Goal: Transaction & Acquisition: Purchase product/service

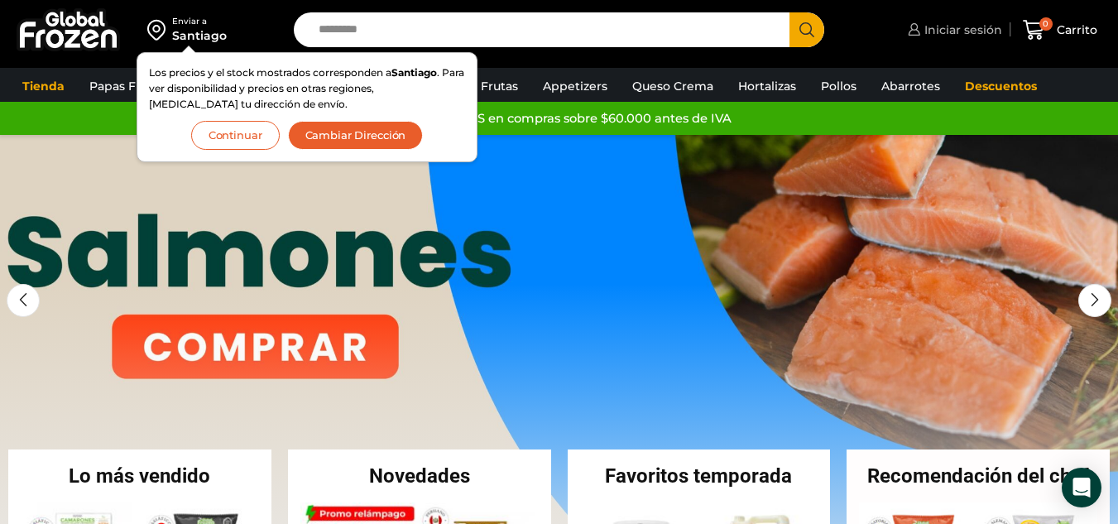
click at [947, 30] on span "Iniciar sesión" at bounding box center [961, 30] width 82 height 17
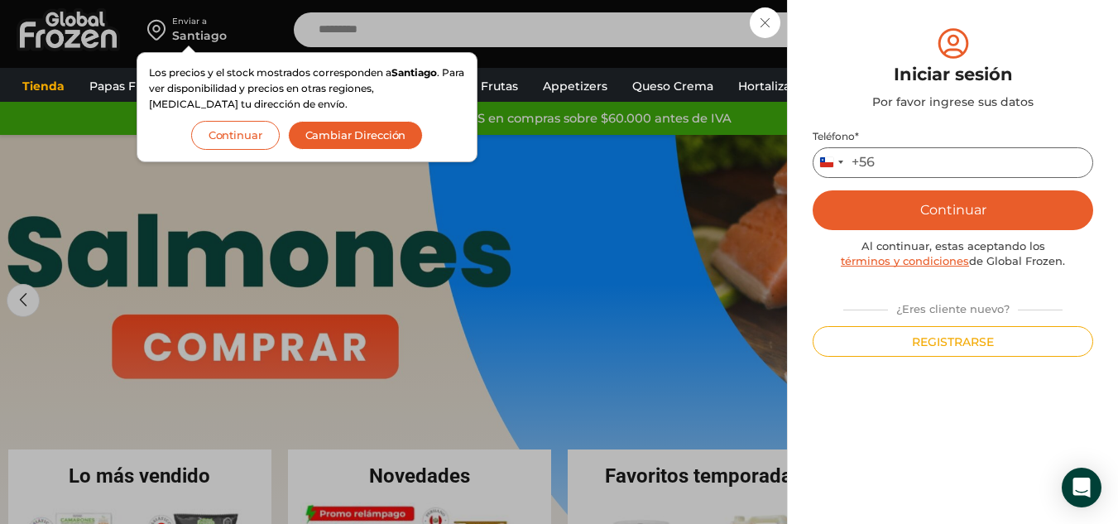
click at [898, 164] on input "Teléfono *" at bounding box center [952, 162] width 280 height 31
type input "*********"
click at [911, 204] on button "Continuar" at bounding box center [952, 210] width 280 height 40
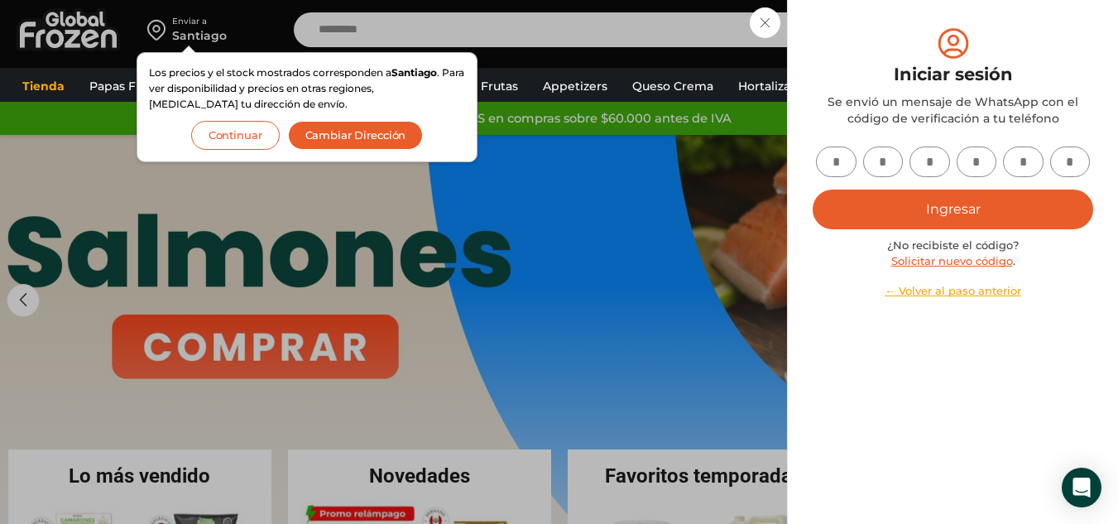
click at [838, 160] on input "text" at bounding box center [836, 161] width 41 height 31
type input "*"
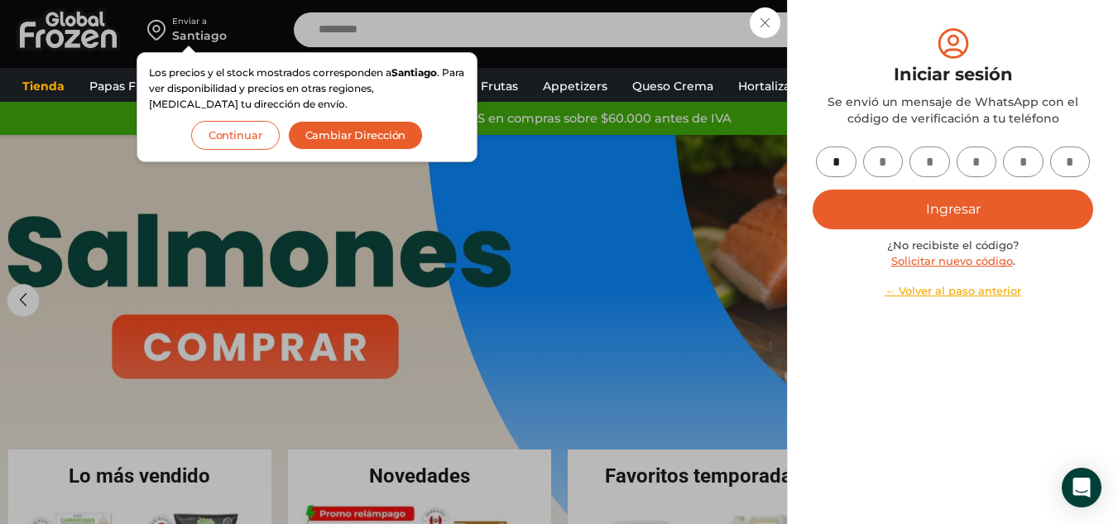
type input "*"
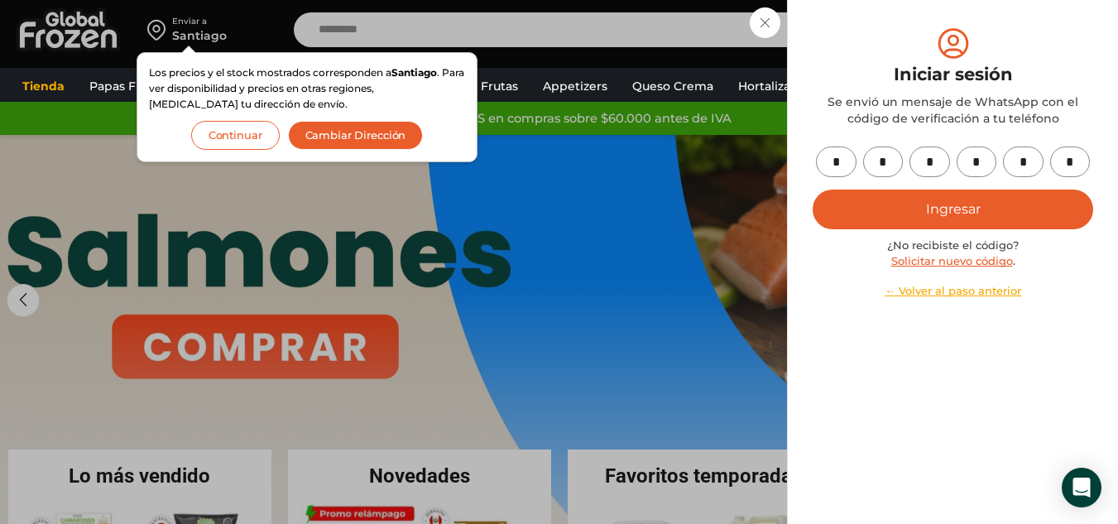
click at [939, 206] on button "Ingresar" at bounding box center [952, 209] width 280 height 40
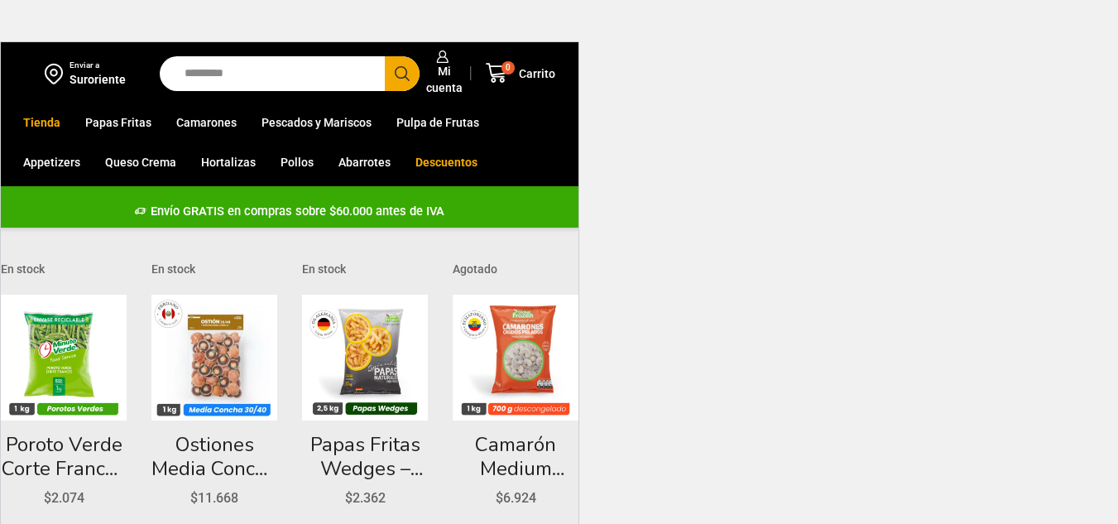
click at [250, 79] on input "Search input" at bounding box center [276, 73] width 200 height 35
type input "********"
click at [385, 56] on button "Search" at bounding box center [402, 73] width 35 height 35
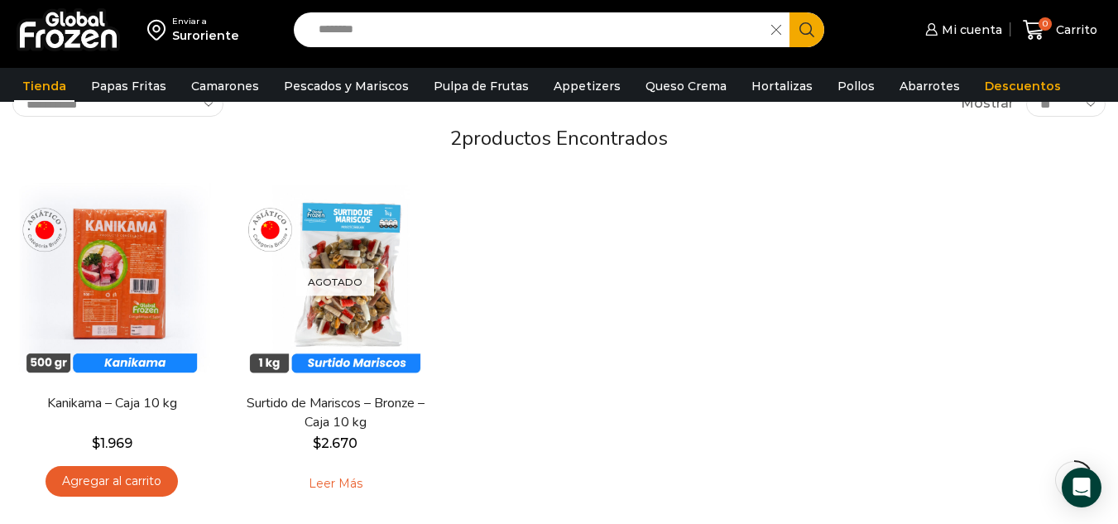
scroll to position [165, 0]
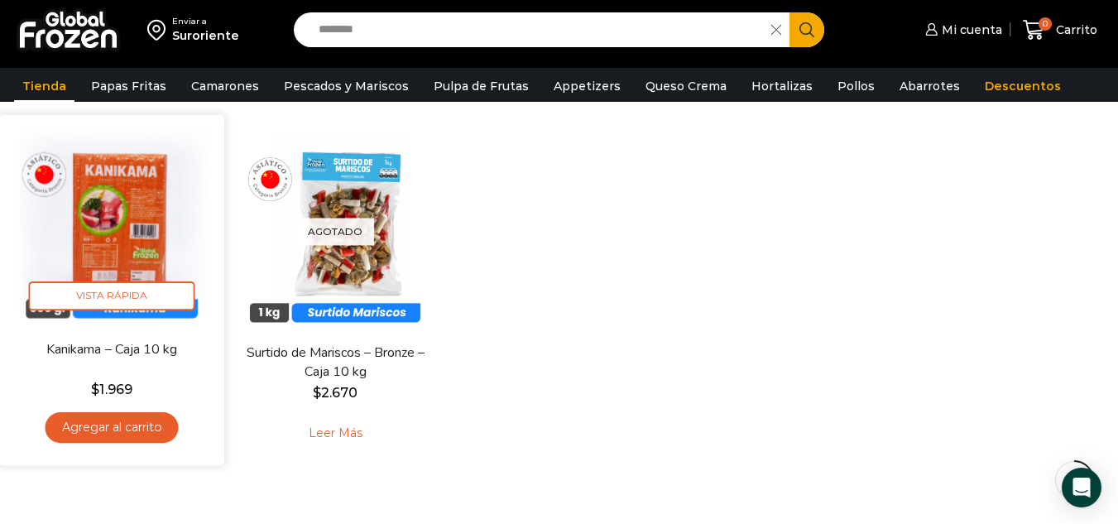
click at [146, 424] on link "Agregar al carrito" at bounding box center [112, 427] width 133 height 31
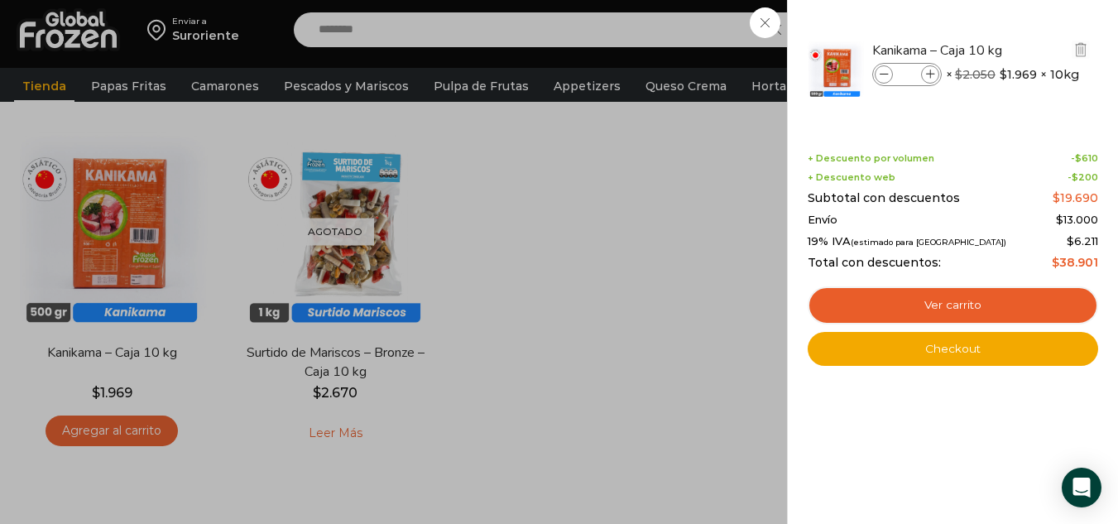
click at [931, 75] on icon at bounding box center [930, 74] width 9 height 9
type input "*"
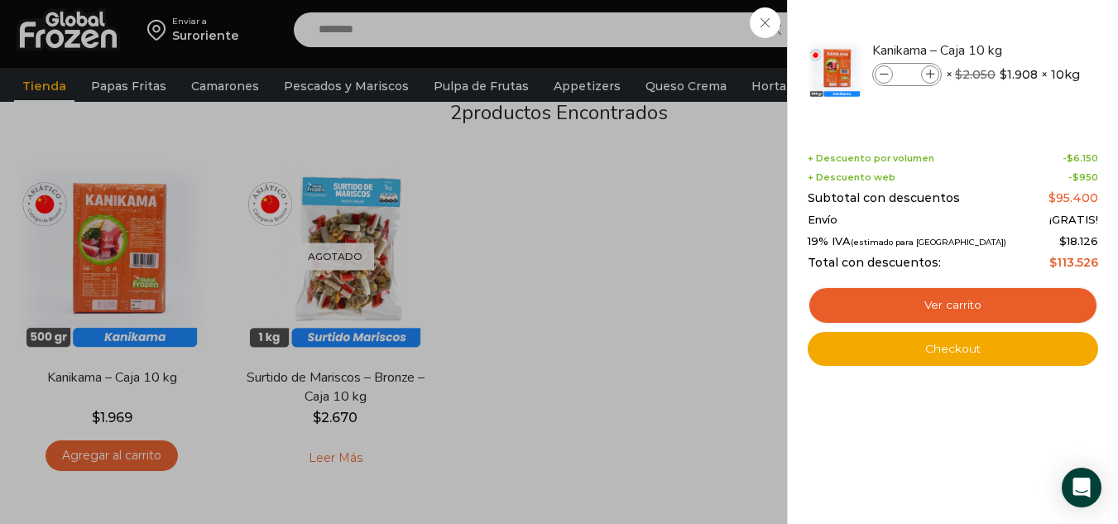
scroll to position [0, 0]
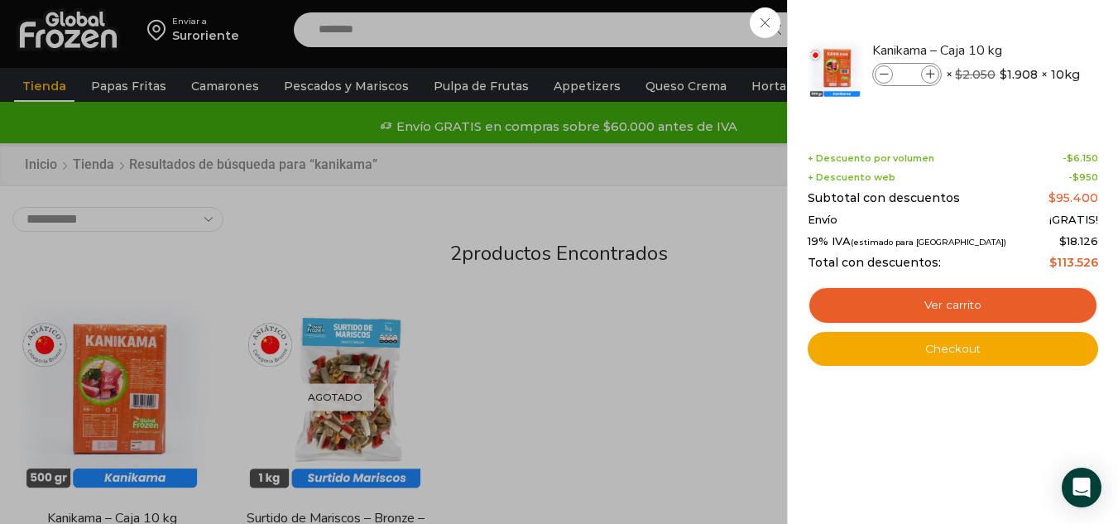
click at [1018, 46] on div "5 Carrito 5 5 Shopping Cart *" at bounding box center [1059, 30] width 83 height 39
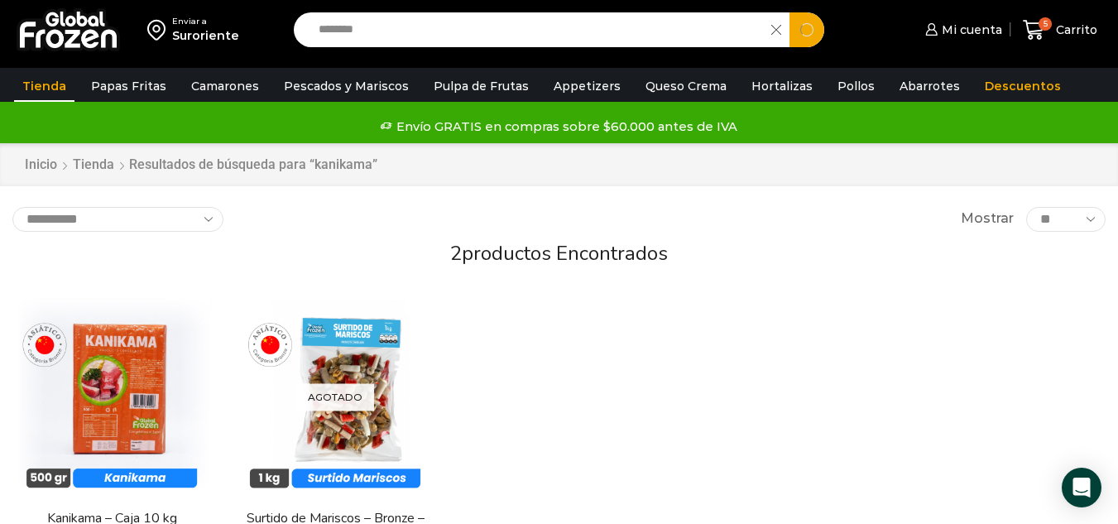
drag, startPoint x: 447, startPoint y: 37, endPoint x: 254, endPoint y: 46, distance: 193.0
click at [254, 46] on div "Enviar a Suroriente Search input ******** Search Mi cuenta" at bounding box center [558, 30] width 1109 height 60
click at [789, 12] on button "Search" at bounding box center [806, 29] width 35 height 35
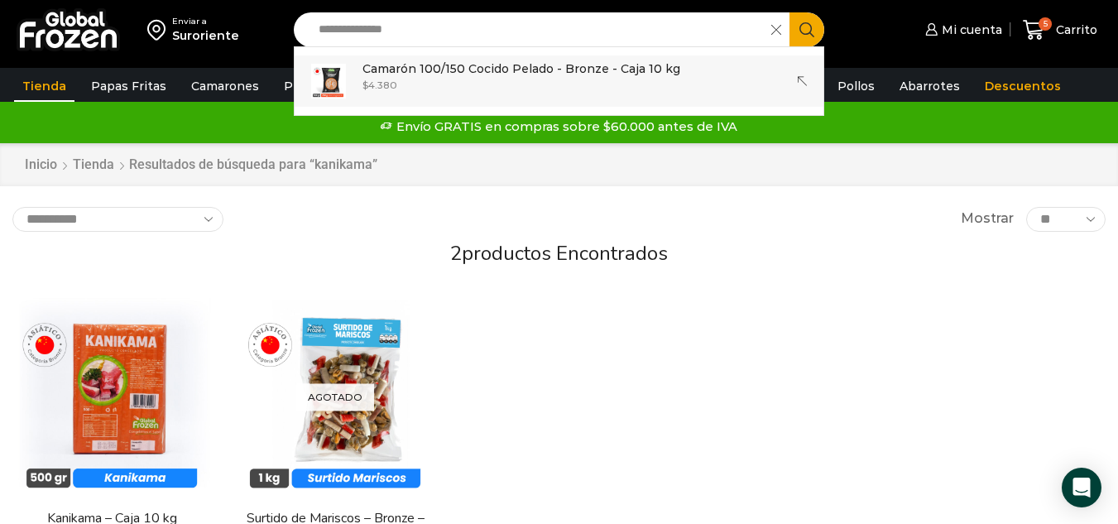
click at [473, 69] on p "Camarón 100/150 Cocido Pelado - Bronze - Caja 10 kg" at bounding box center [521, 69] width 318 height 18
type input "**********"
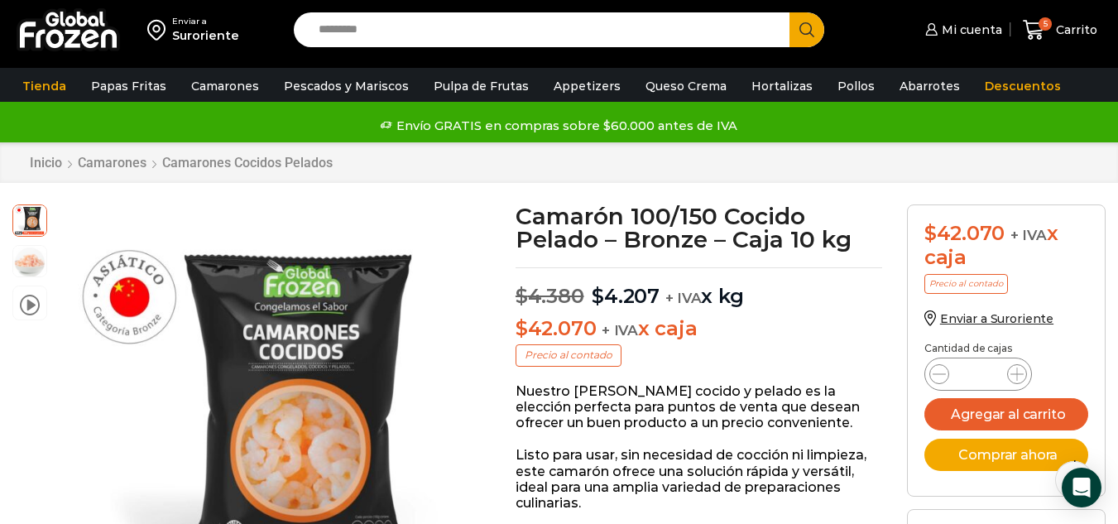
scroll to position [84, 0]
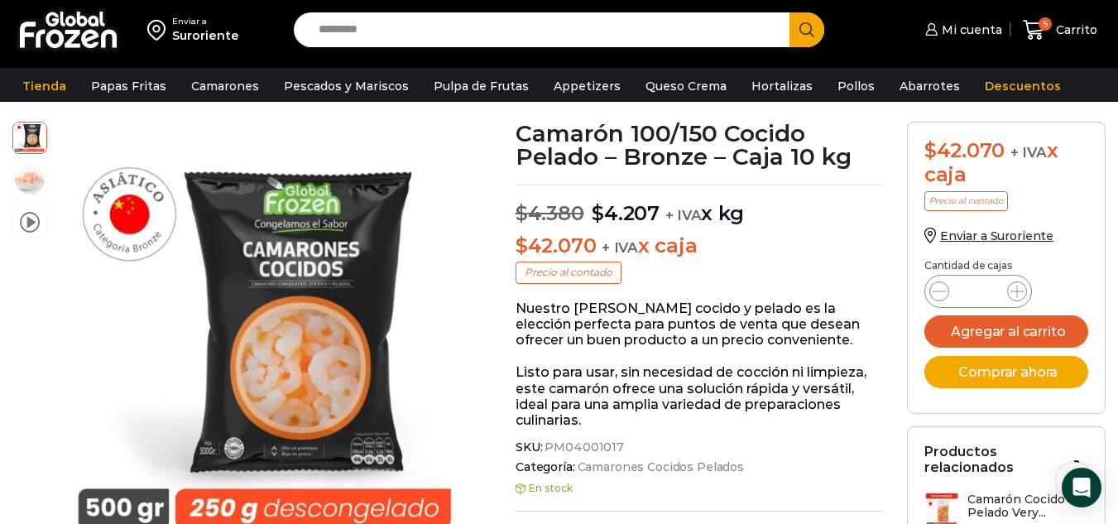
drag, startPoint x: 990, startPoint y: 294, endPoint x: 983, endPoint y: 298, distance: 8.5
click at [983, 298] on input "*" at bounding box center [977, 291] width 31 height 23
drag, startPoint x: 978, startPoint y: 300, endPoint x: 978, endPoint y: 290, distance: 9.1
click at [978, 293] on input "*" at bounding box center [977, 291] width 31 height 23
click at [972, 289] on input "*" at bounding box center [977, 291] width 31 height 23
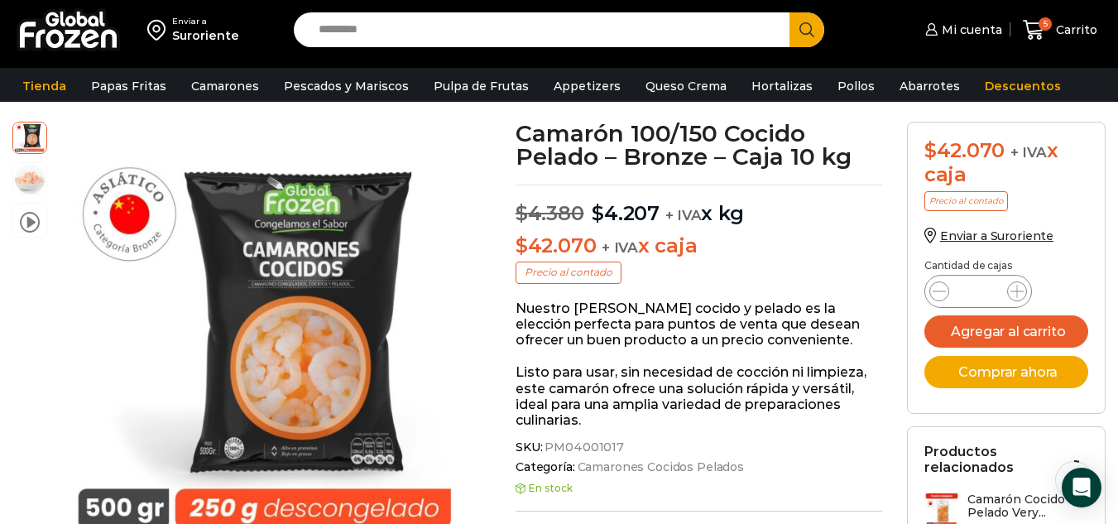
click at [983, 285] on input "*" at bounding box center [977, 291] width 31 height 23
click at [1011, 290] on icon at bounding box center [1016, 291] width 13 height 13
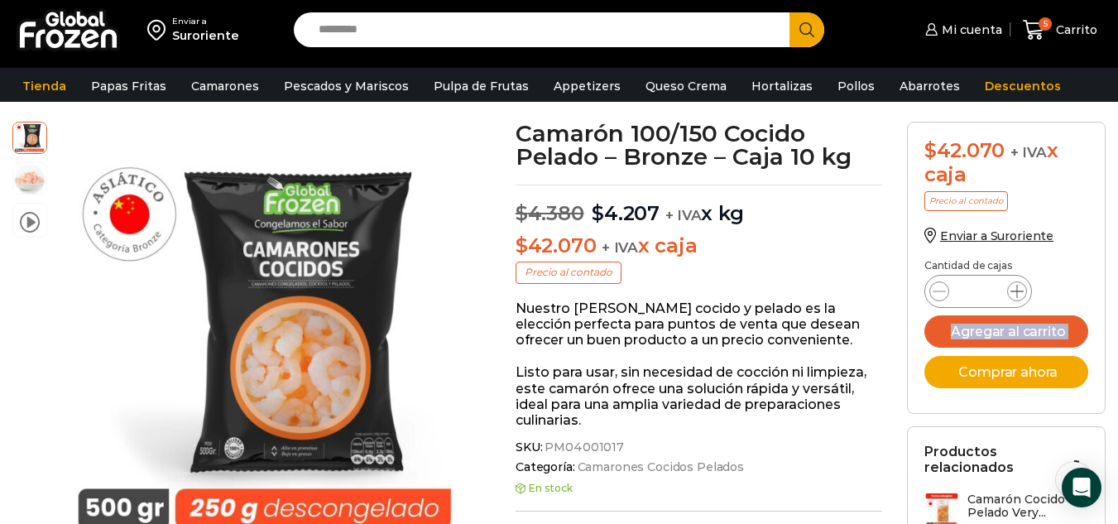
click at [1011, 290] on icon at bounding box center [1016, 291] width 13 height 13
type input "*"
click at [1009, 332] on button "Agregar al carrito" at bounding box center [1006, 331] width 164 height 32
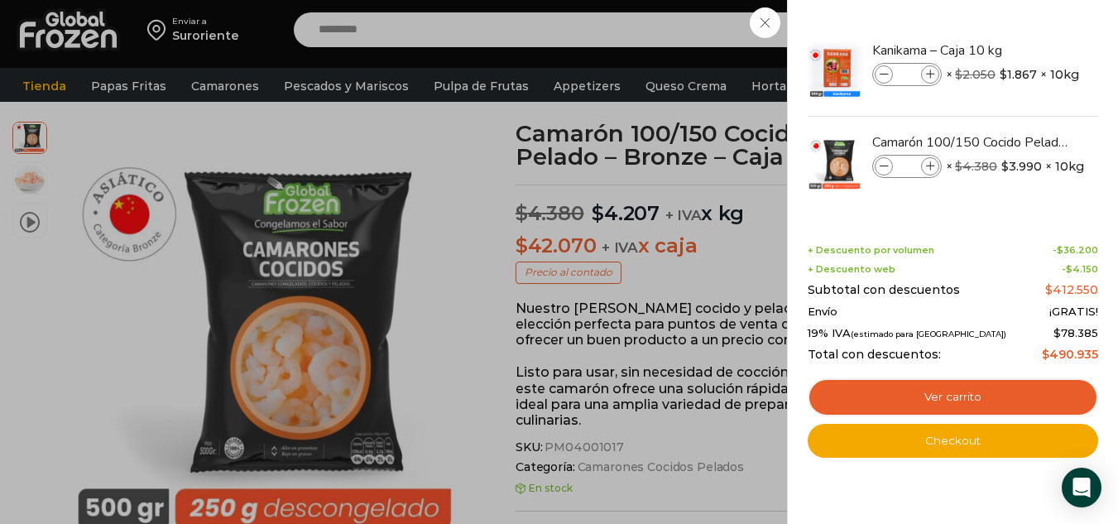
click at [1018, 50] on div "13 Carrito 13 13 Shopping Cart *" at bounding box center [1059, 30] width 83 height 39
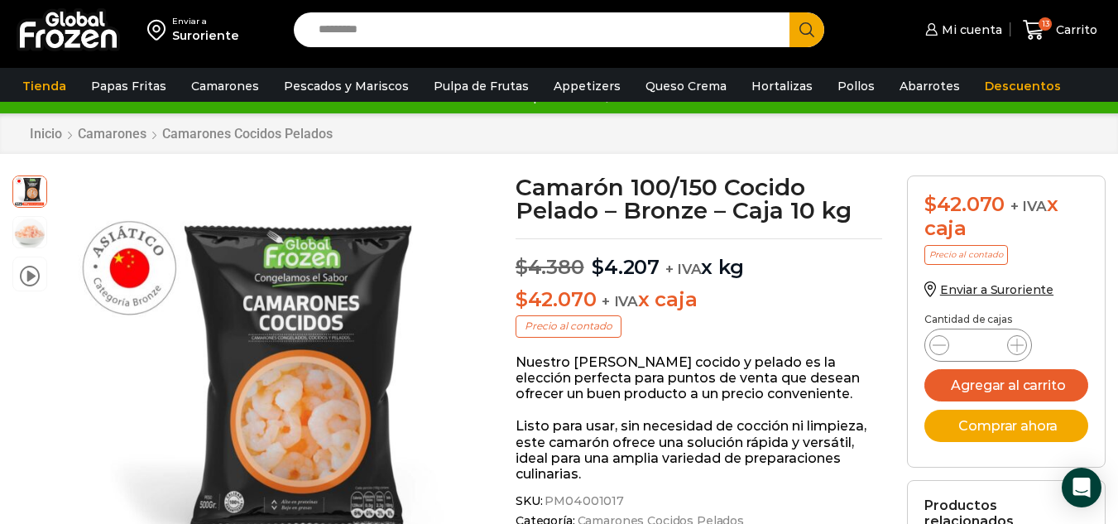
scroll to position [1, 0]
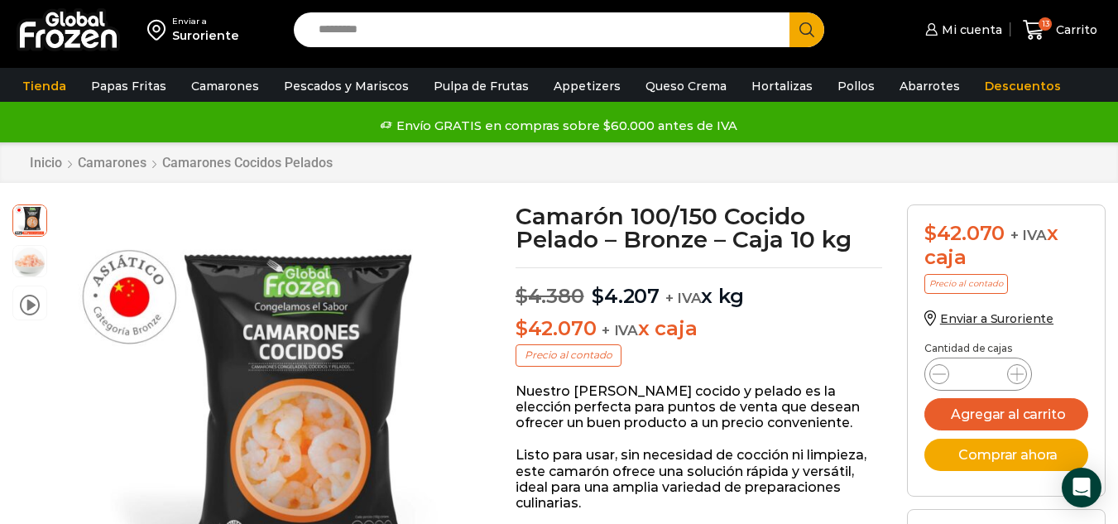
click at [509, 19] on input "Search input" at bounding box center [545, 29] width 471 height 35
type input "*****"
click at [789, 12] on button "Search" at bounding box center [806, 29] width 35 height 35
click at [429, 35] on input "Search input" at bounding box center [545, 29] width 471 height 35
type input "****"
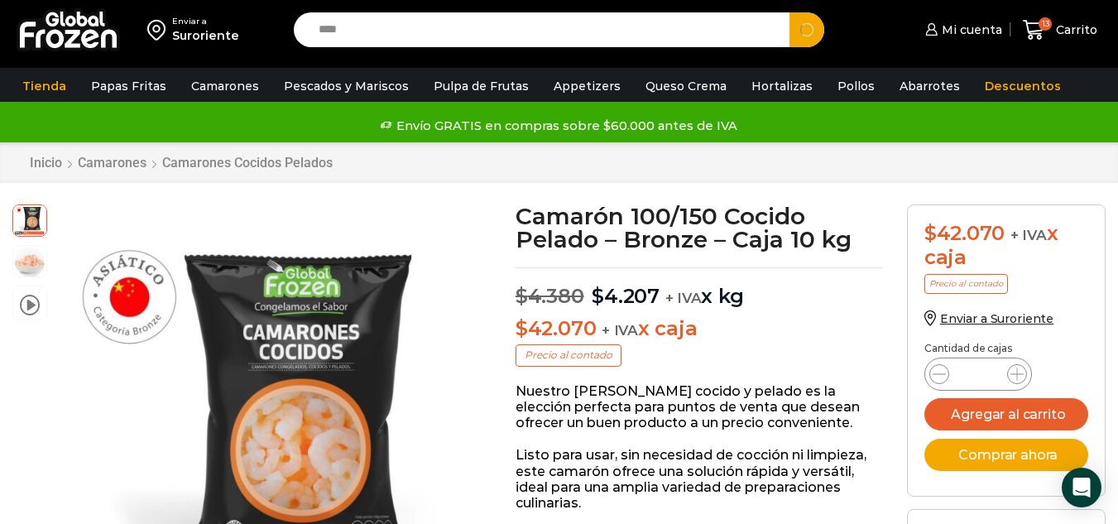
click at [789, 12] on button "Search" at bounding box center [806, 29] width 35 height 35
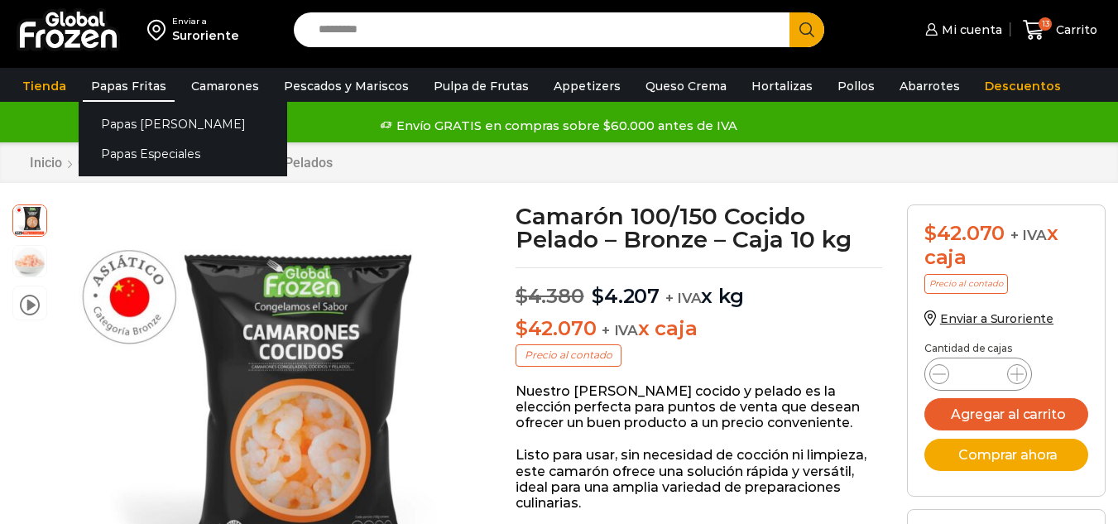
click at [132, 83] on link "Papas Fritas" at bounding box center [129, 85] width 92 height 31
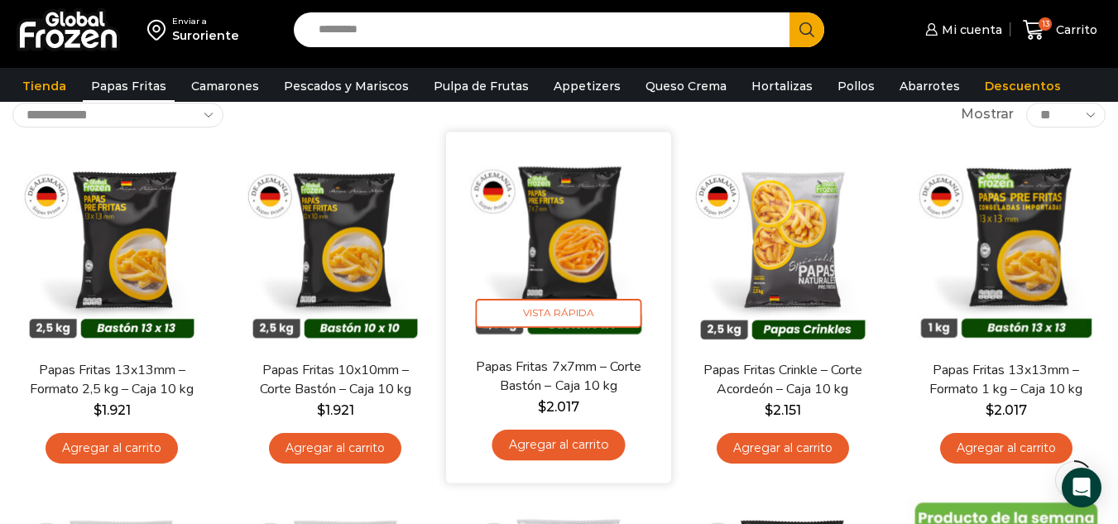
scroll to position [165, 0]
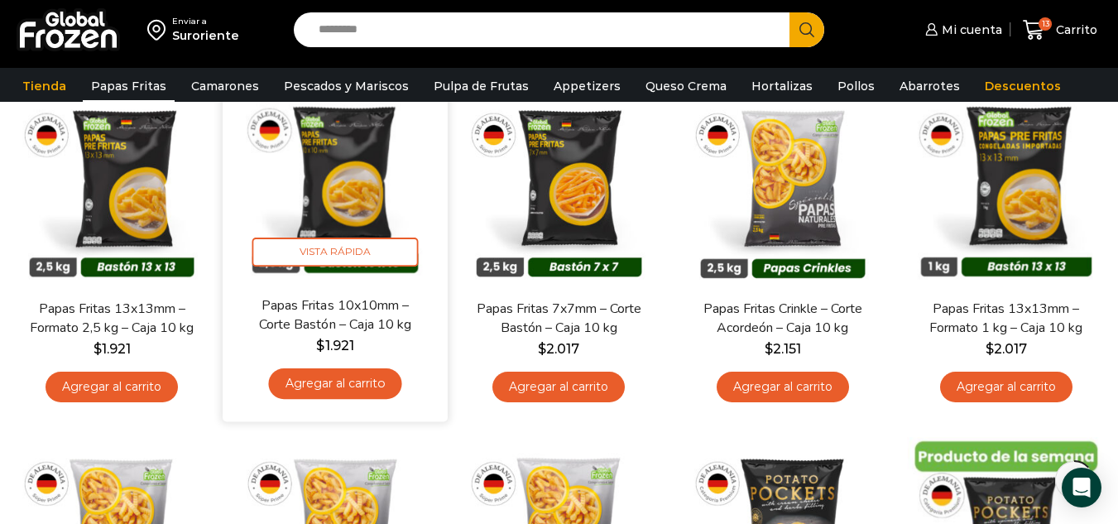
click at [319, 386] on link "Agregar al carrito" at bounding box center [335, 383] width 133 height 31
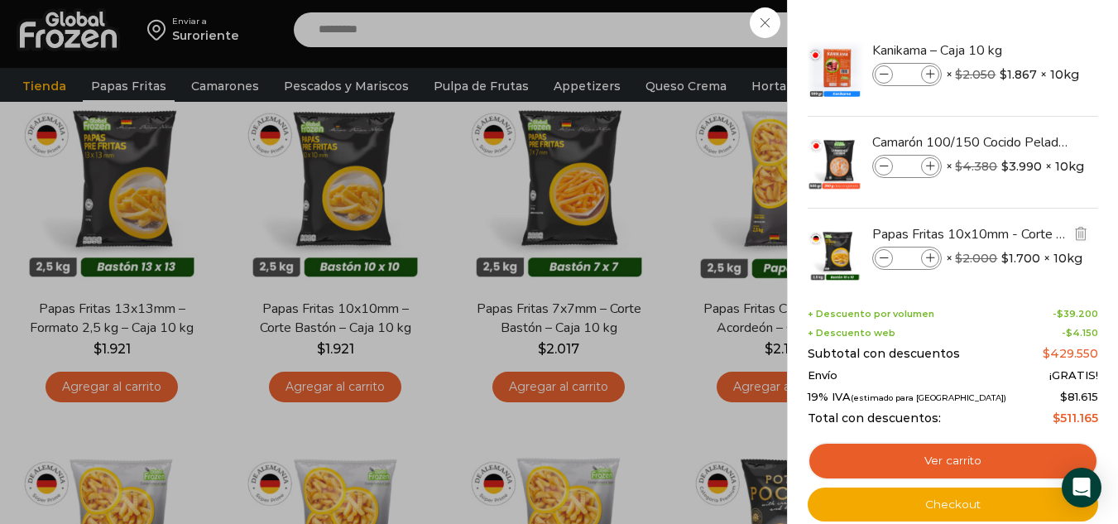
click at [932, 262] on icon at bounding box center [930, 258] width 9 height 9
type input "*"
click at [1018, 33] on div "15 Carrito 15 15 Shopping Cart" at bounding box center [1059, 30] width 83 height 39
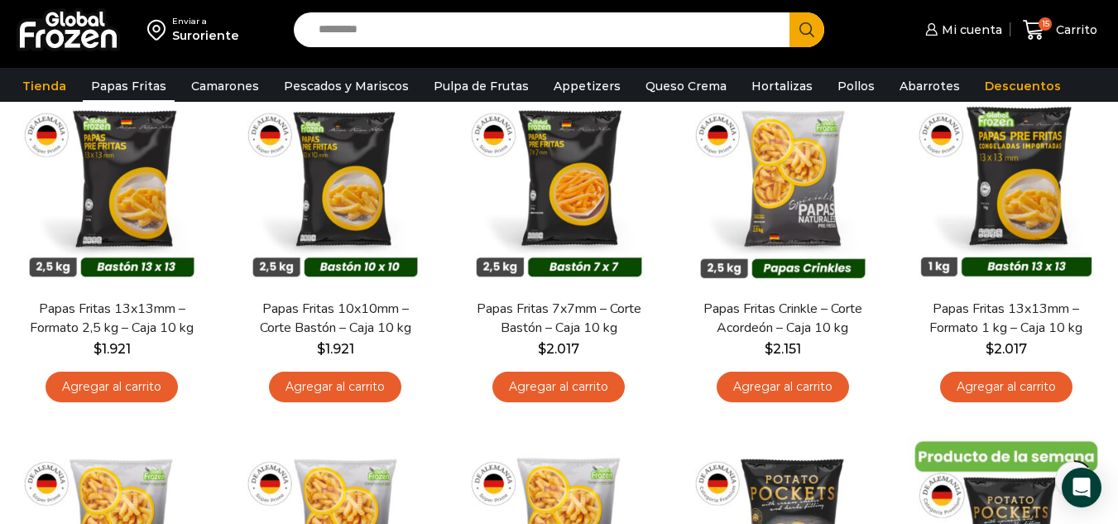
click at [465, 31] on input "Search input" at bounding box center [545, 29] width 471 height 35
click at [789, 12] on button "Search" at bounding box center [806, 29] width 35 height 35
type input "*********"
click at [789, 12] on button "Search" at bounding box center [806, 29] width 35 height 35
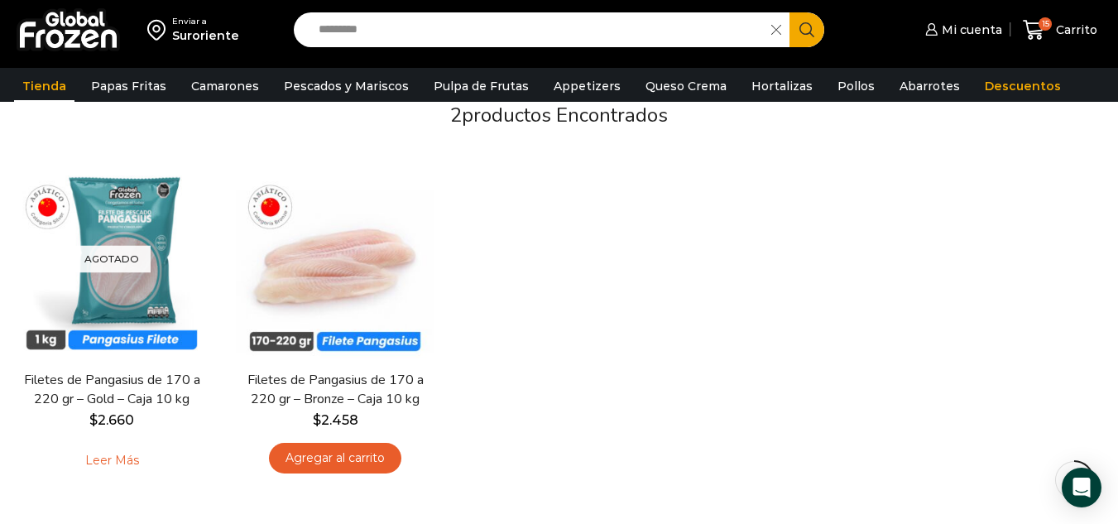
scroll to position [165, 0]
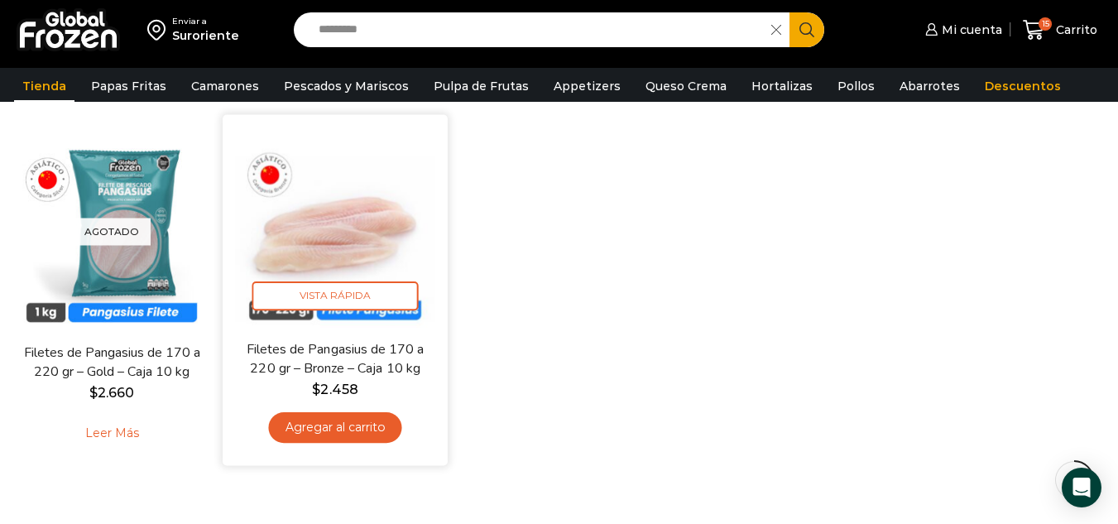
click at [301, 432] on link "Agregar al carrito" at bounding box center [335, 427] width 133 height 31
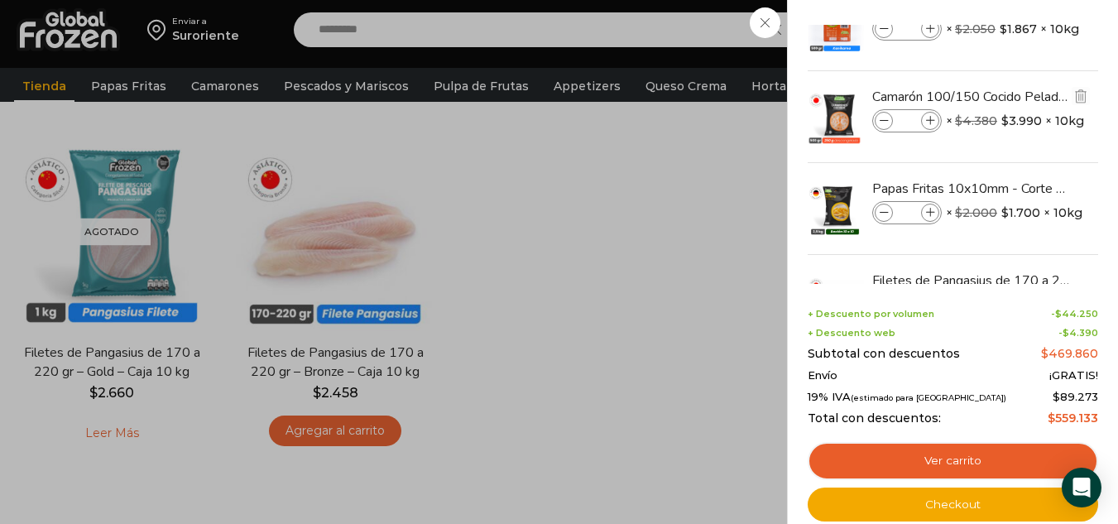
scroll to position [120, 0]
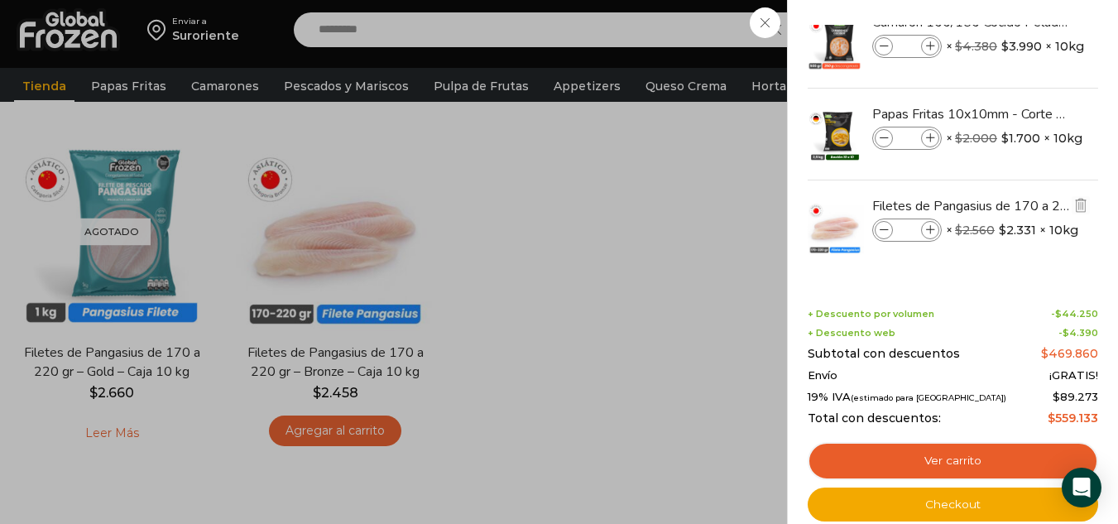
click at [935, 231] on span at bounding box center [930, 230] width 18 height 18
type input "*"
click at [1018, 50] on div "17 [GEOGRAPHIC_DATA] 17 17 Shopping Cart" at bounding box center [1059, 30] width 83 height 39
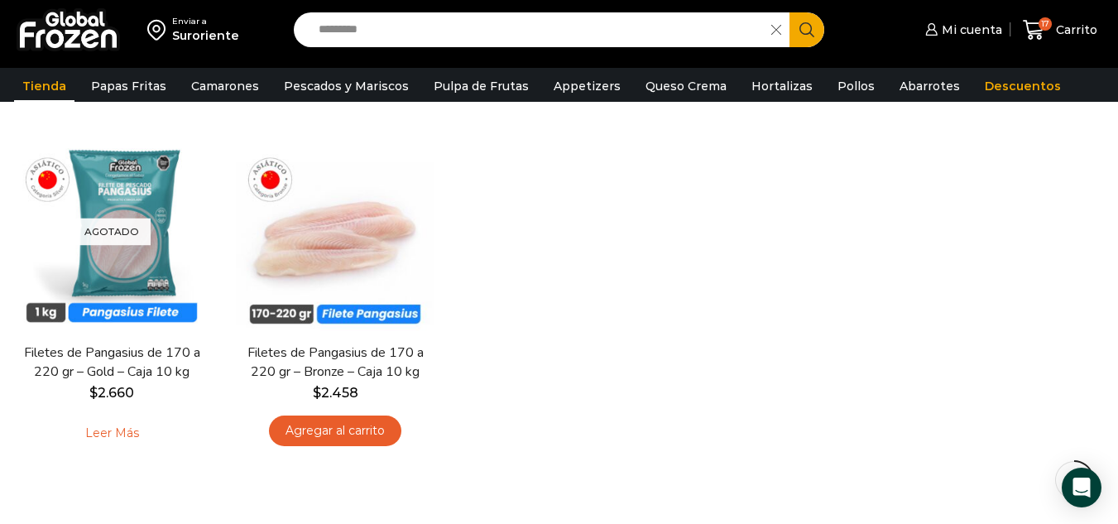
scroll to position [0, 0]
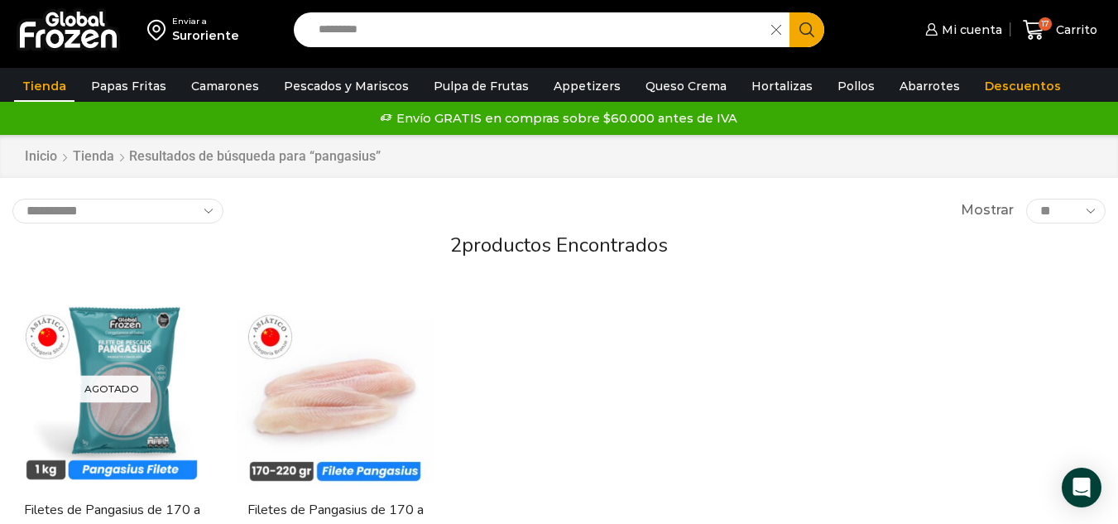
click at [467, 33] on input "*********" at bounding box center [536, 29] width 453 height 35
type input "**********"
click at [789, 12] on button "Search" at bounding box center [806, 29] width 35 height 35
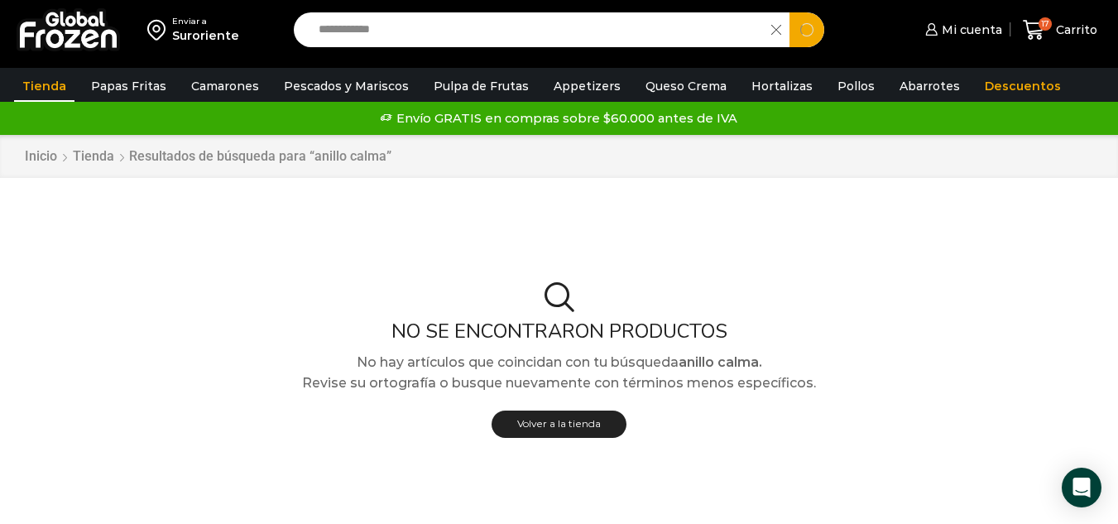
drag, startPoint x: 427, startPoint y: 38, endPoint x: 301, endPoint y: 45, distance: 125.9
click at [301, 45] on form "**********" at bounding box center [559, 29] width 530 height 35
type input "*******"
click at [789, 12] on button "Search" at bounding box center [806, 29] width 35 height 35
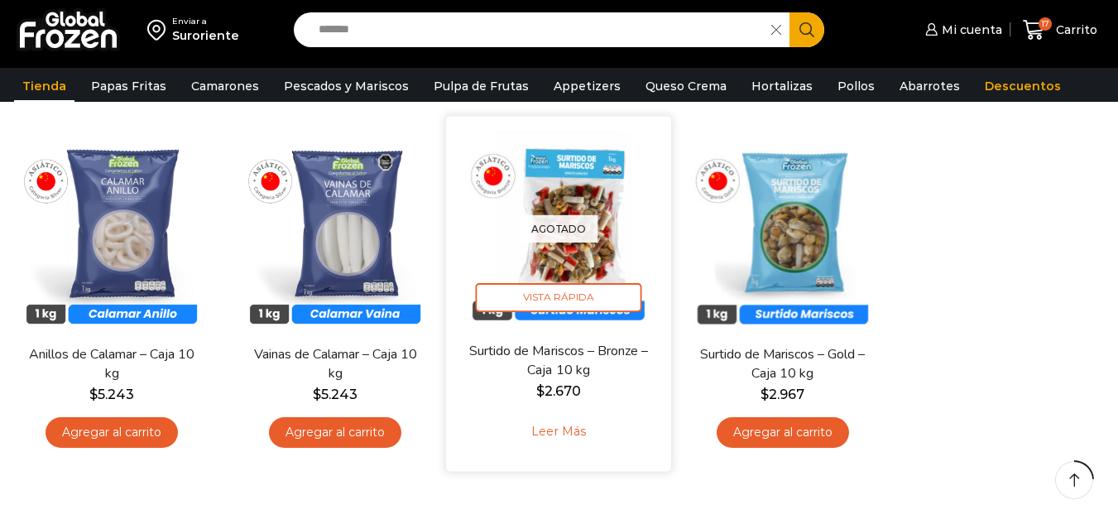
scroll to position [165, 0]
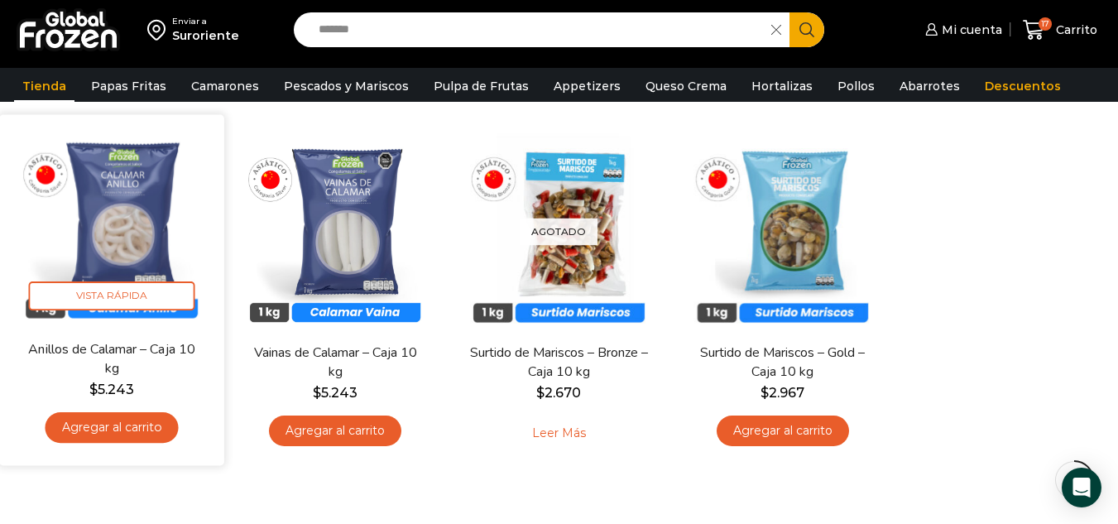
click at [111, 420] on link "Agregar al carrito" at bounding box center [112, 427] width 133 height 31
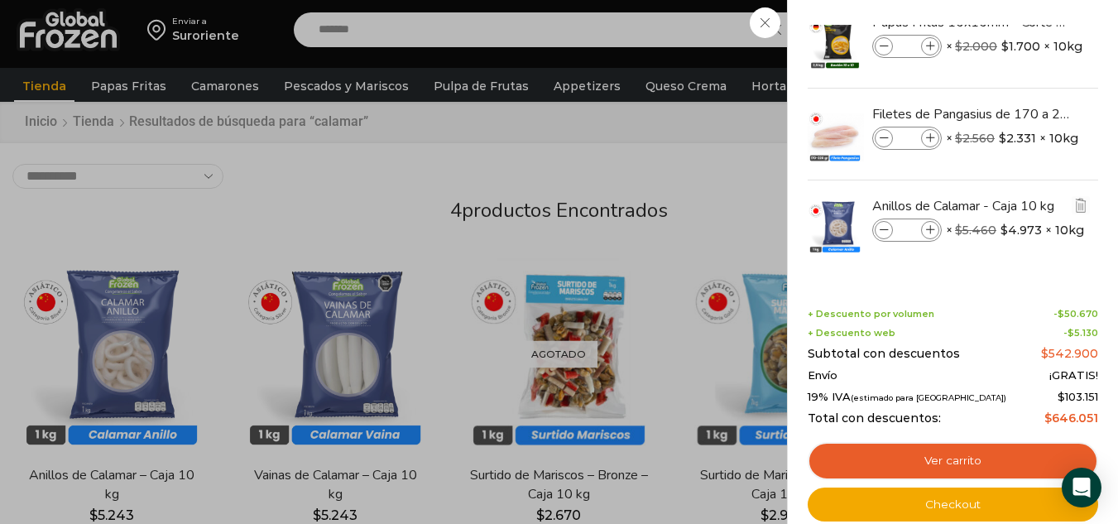
scroll to position [83, 0]
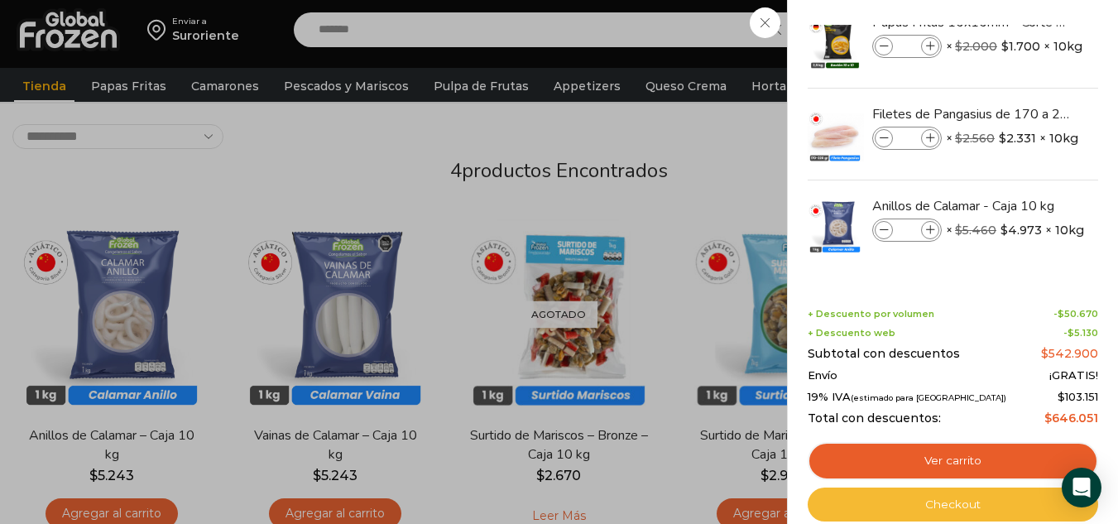
click at [939, 503] on link "Checkout" at bounding box center [953, 504] width 290 height 35
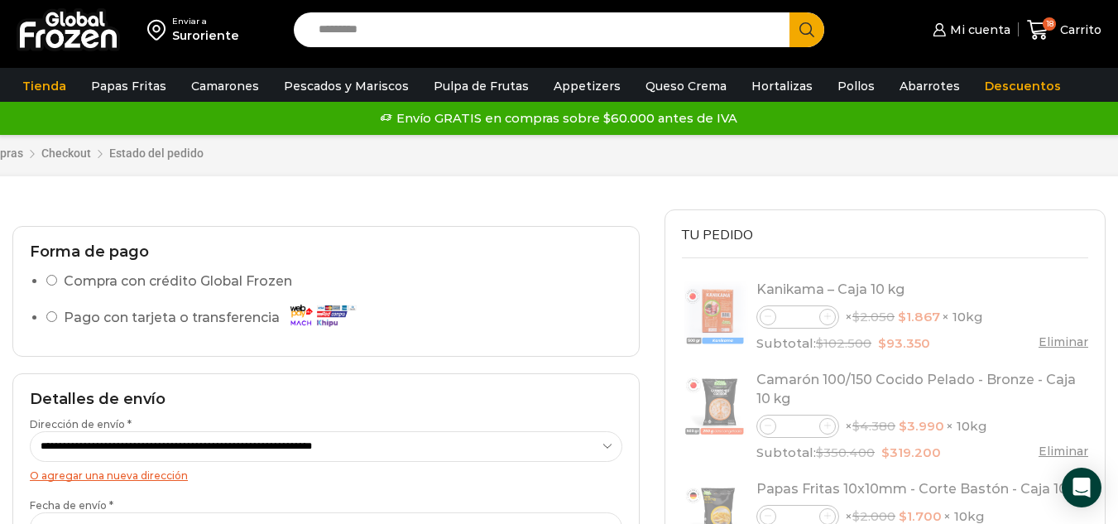
select select "*"
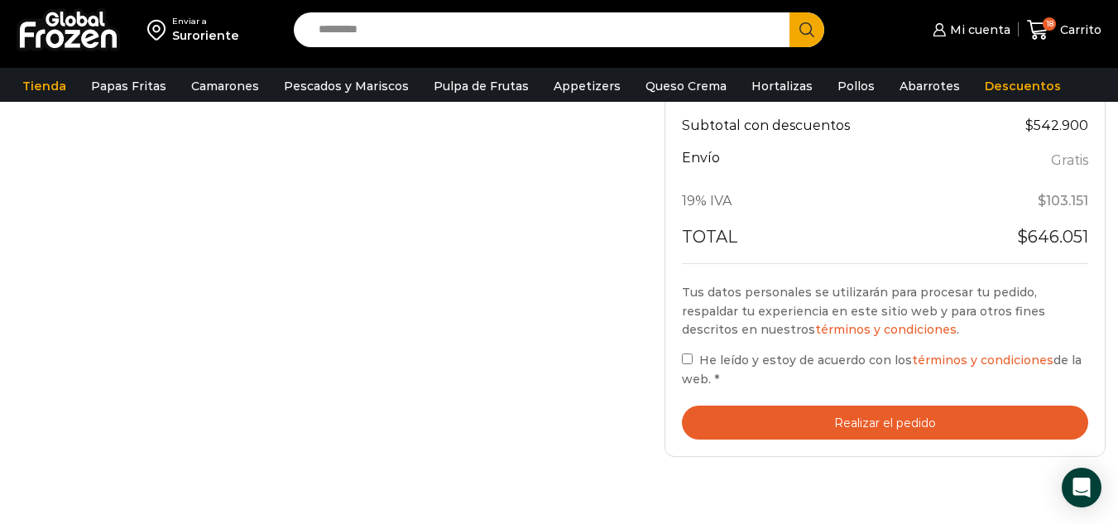
scroll to position [745, 0]
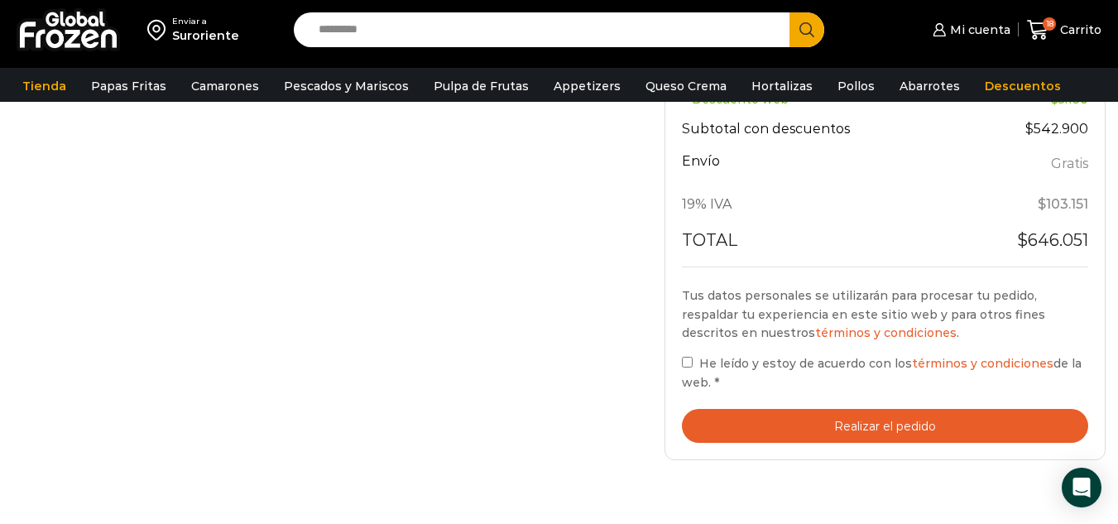
click at [884, 425] on button "Realizar el pedido" at bounding box center [885, 426] width 406 height 34
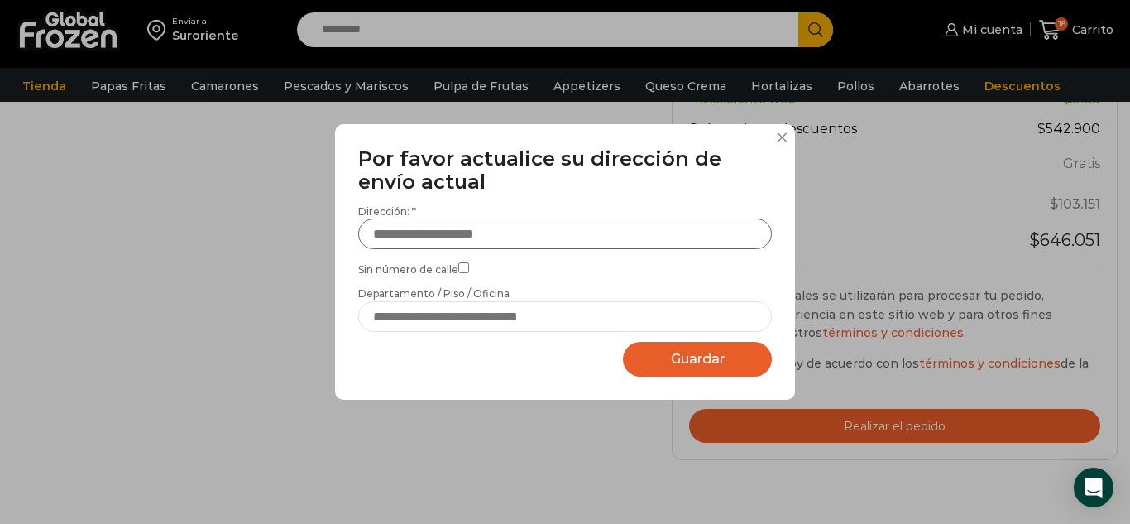
click at [456, 233] on input "Dirección: *" at bounding box center [565, 233] width 414 height 31
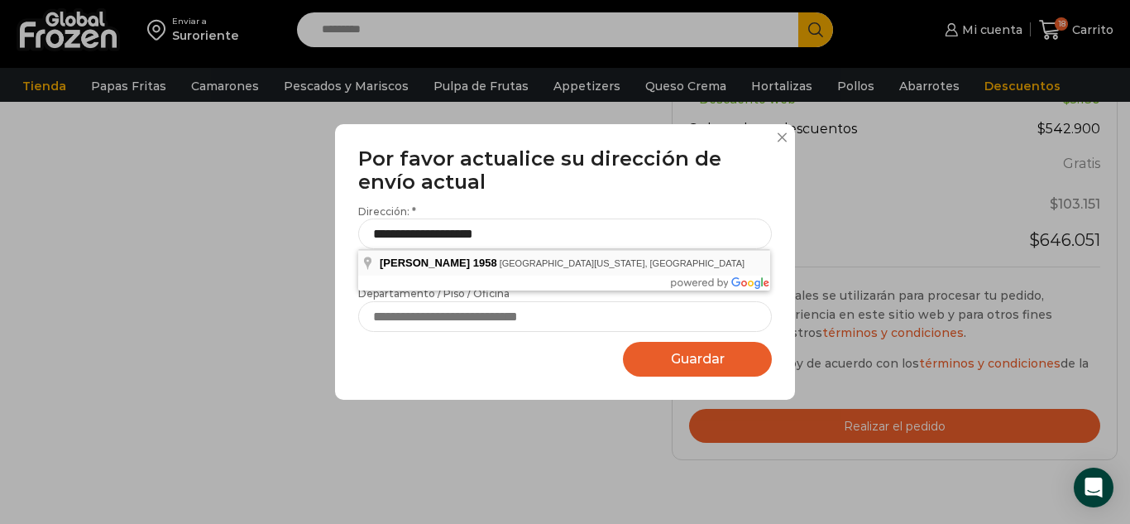
type input "**********"
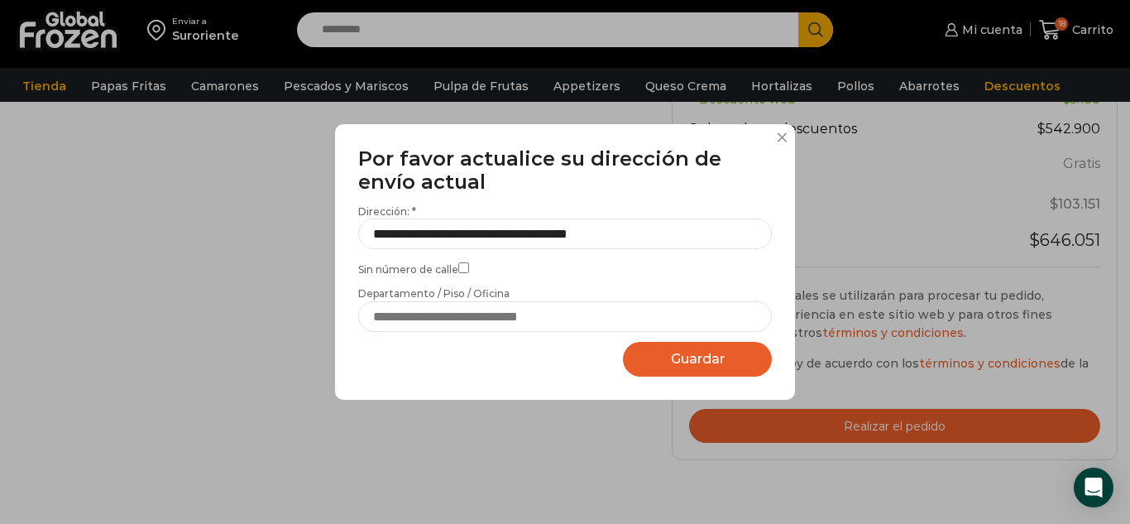
click at [684, 362] on span "Guardar" at bounding box center [698, 359] width 54 height 16
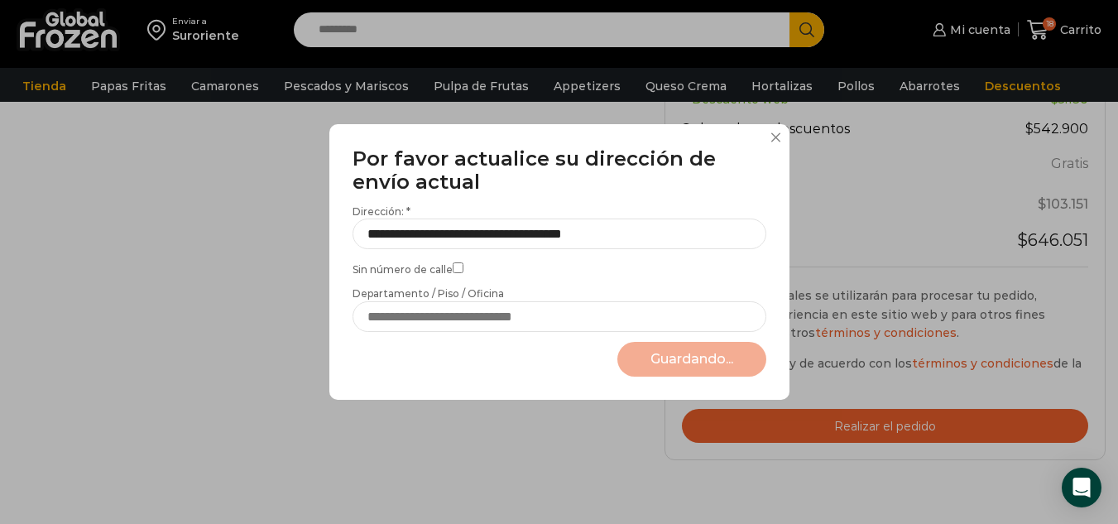
select select "*******"
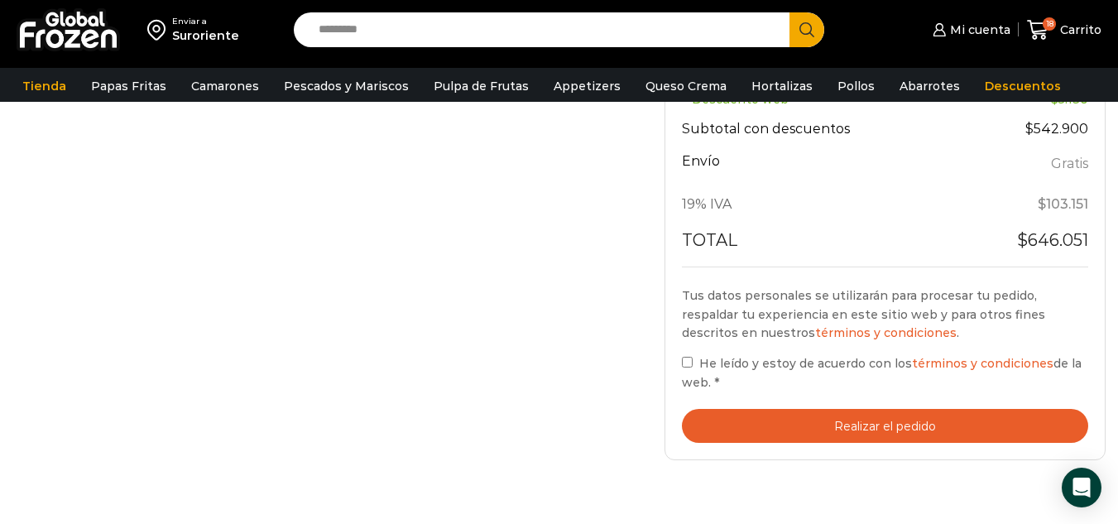
click at [856, 422] on button "Realizar el pedido" at bounding box center [885, 426] width 406 height 34
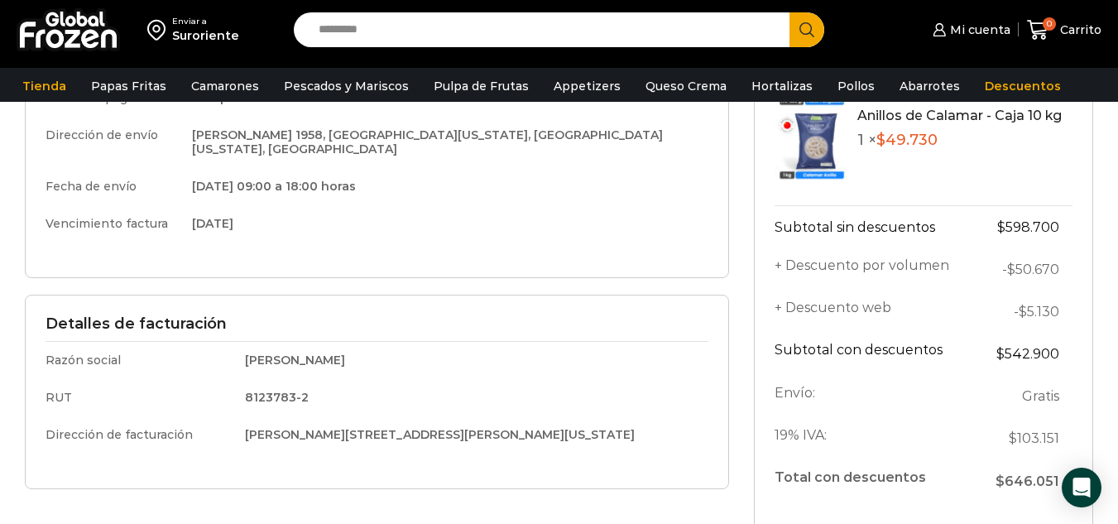
scroll to position [248, 0]
